Goal: Use online tool/utility: Utilize a website feature to perform a specific function

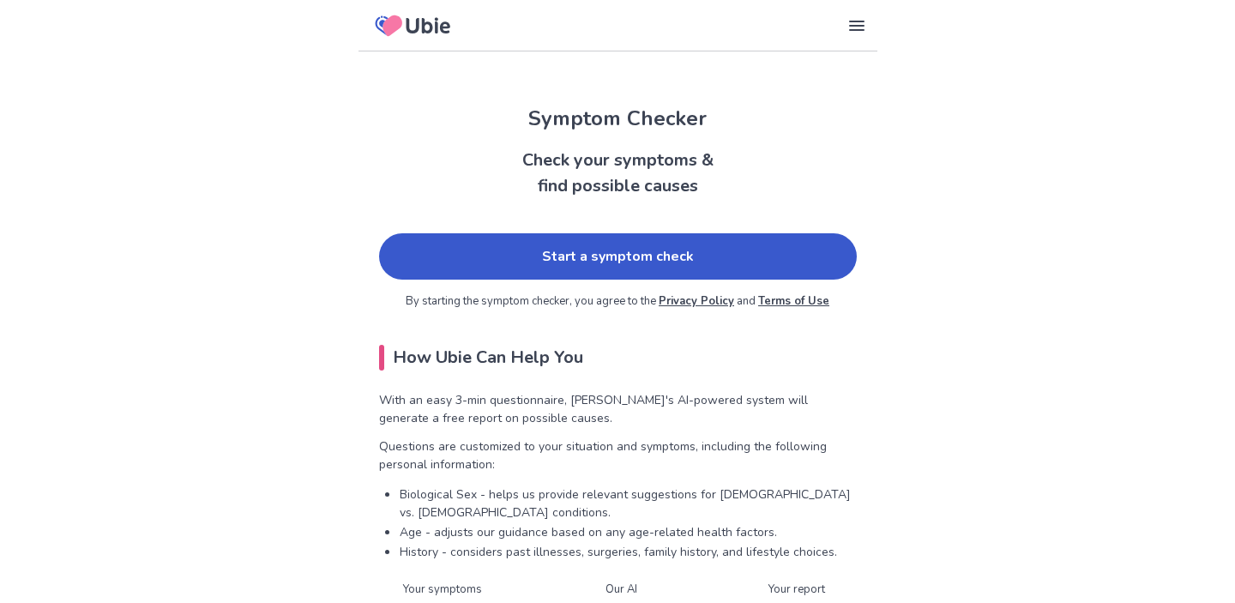
scroll to position [75, 0]
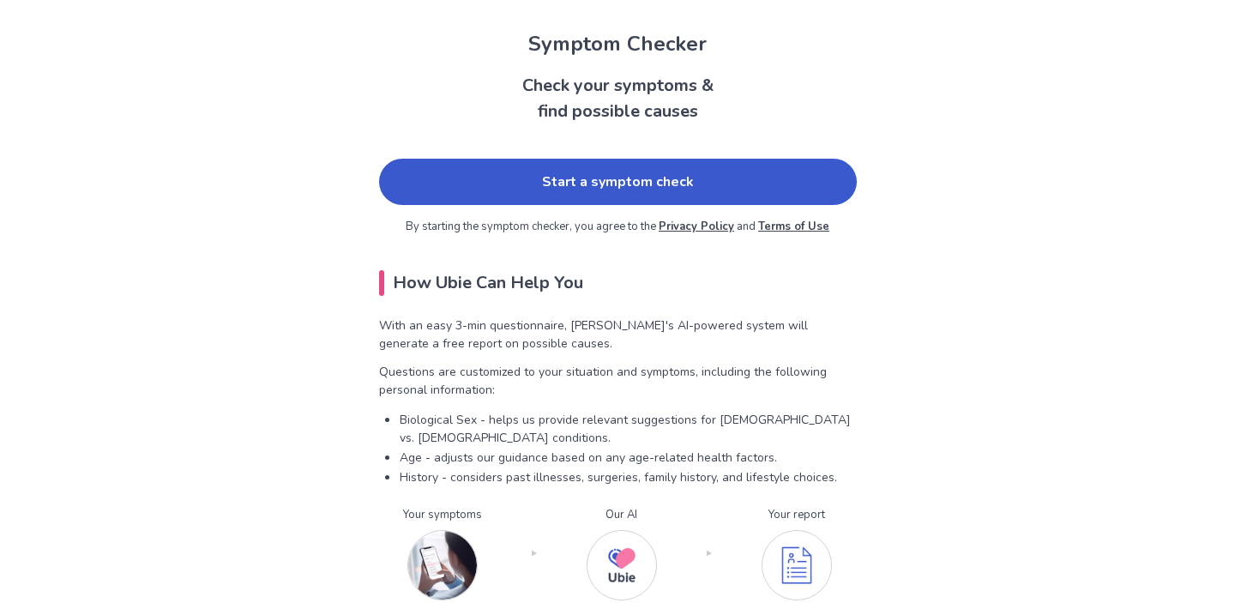
click at [635, 169] on link "Start a symptom check" at bounding box center [618, 182] width 478 height 46
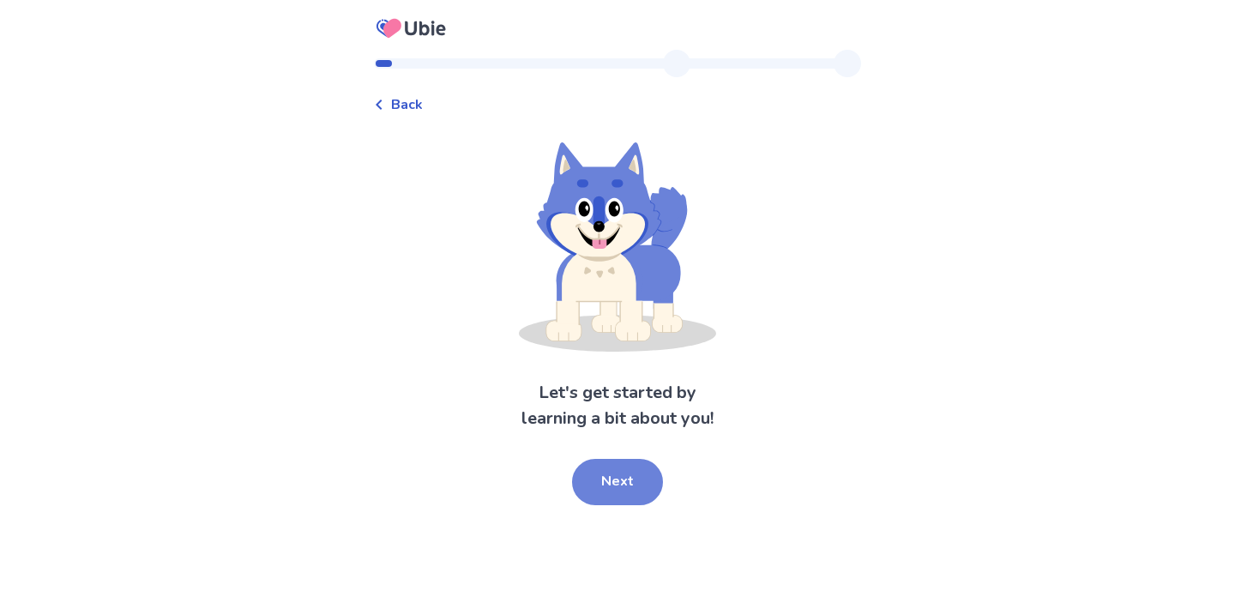
click at [623, 482] on button "Next" at bounding box center [617, 482] width 91 height 46
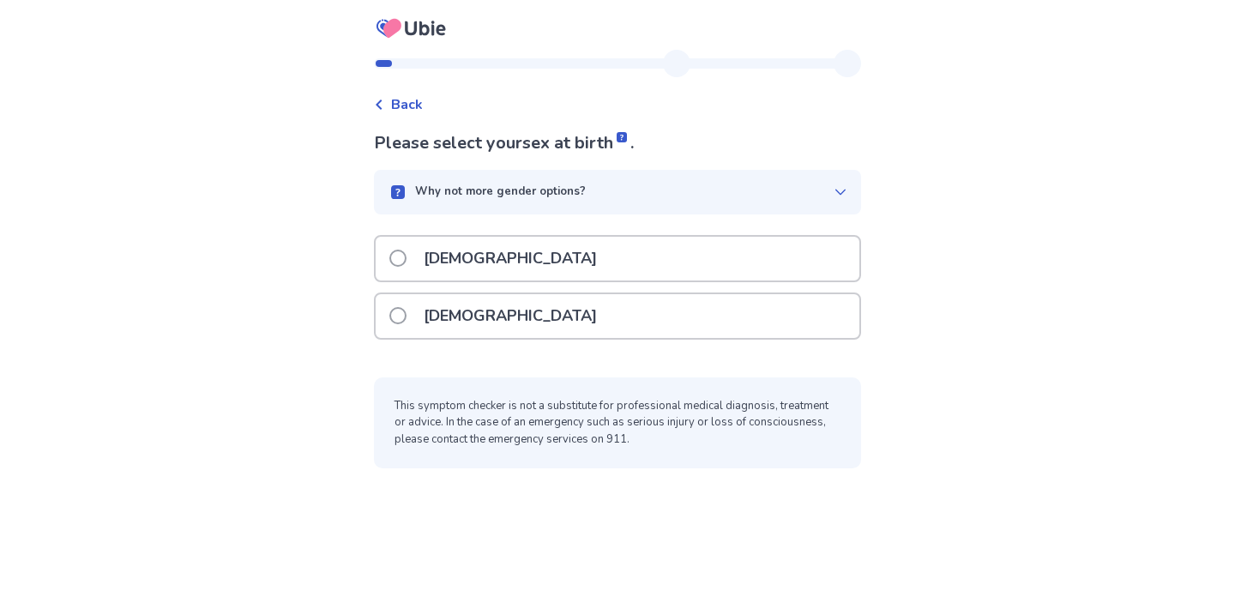
click at [834, 189] on icon at bounding box center [841, 192] width 14 height 14
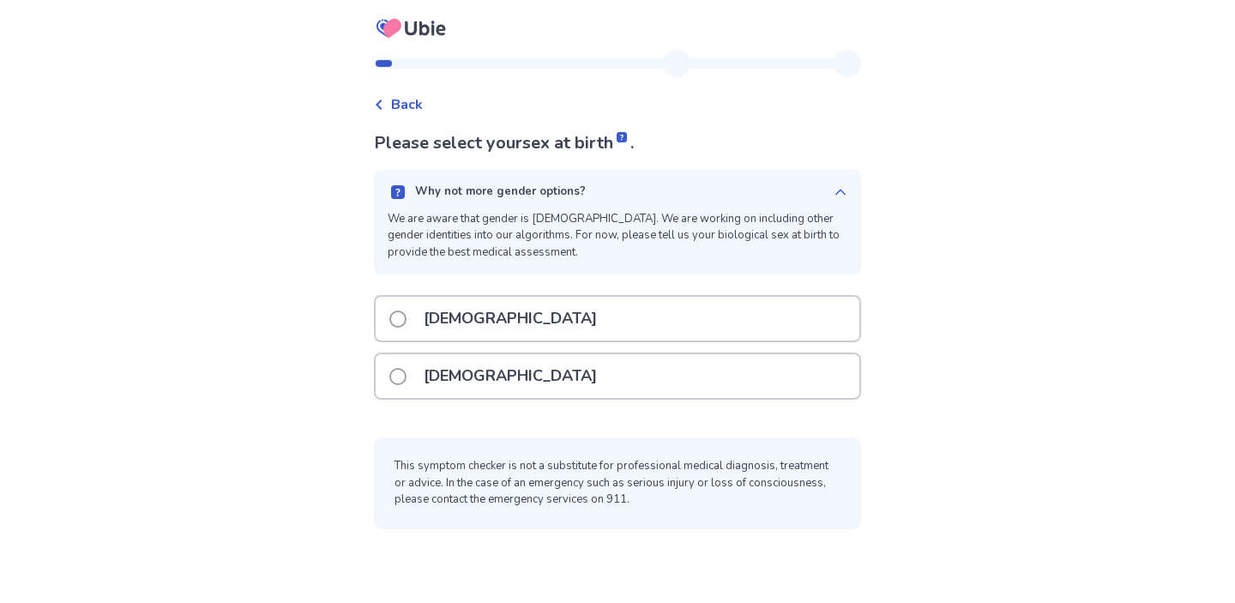
click at [834, 191] on icon at bounding box center [841, 192] width 14 height 14
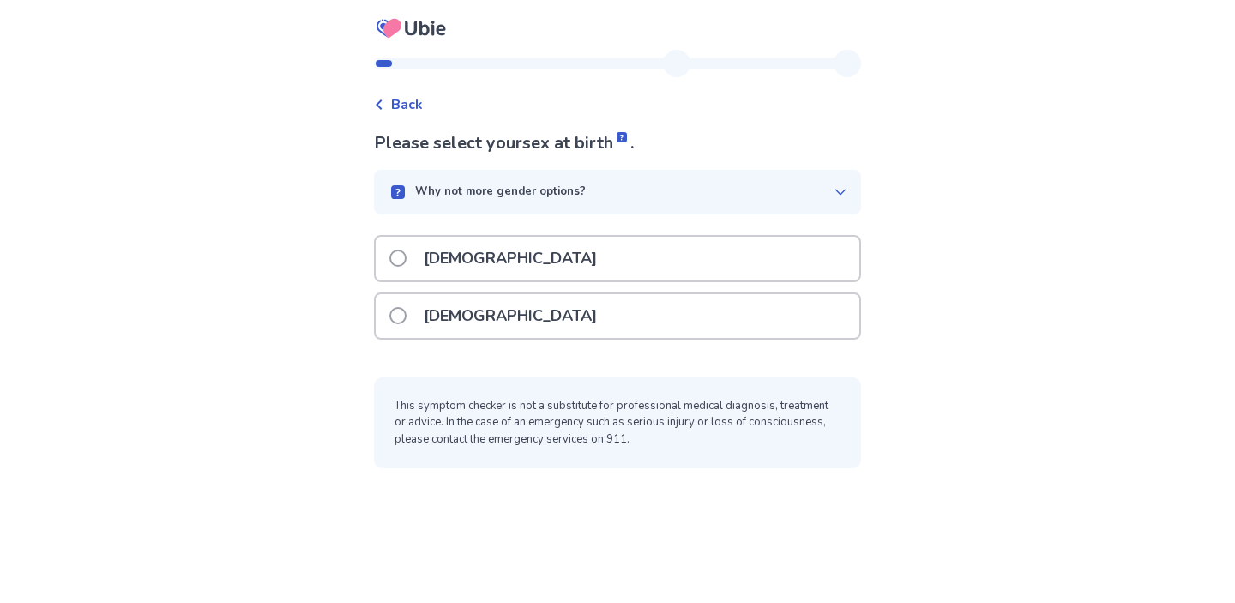
click at [645, 331] on div "[DEMOGRAPHIC_DATA]" at bounding box center [618, 316] width 484 height 44
